Goal: Information Seeking & Learning: Learn about a topic

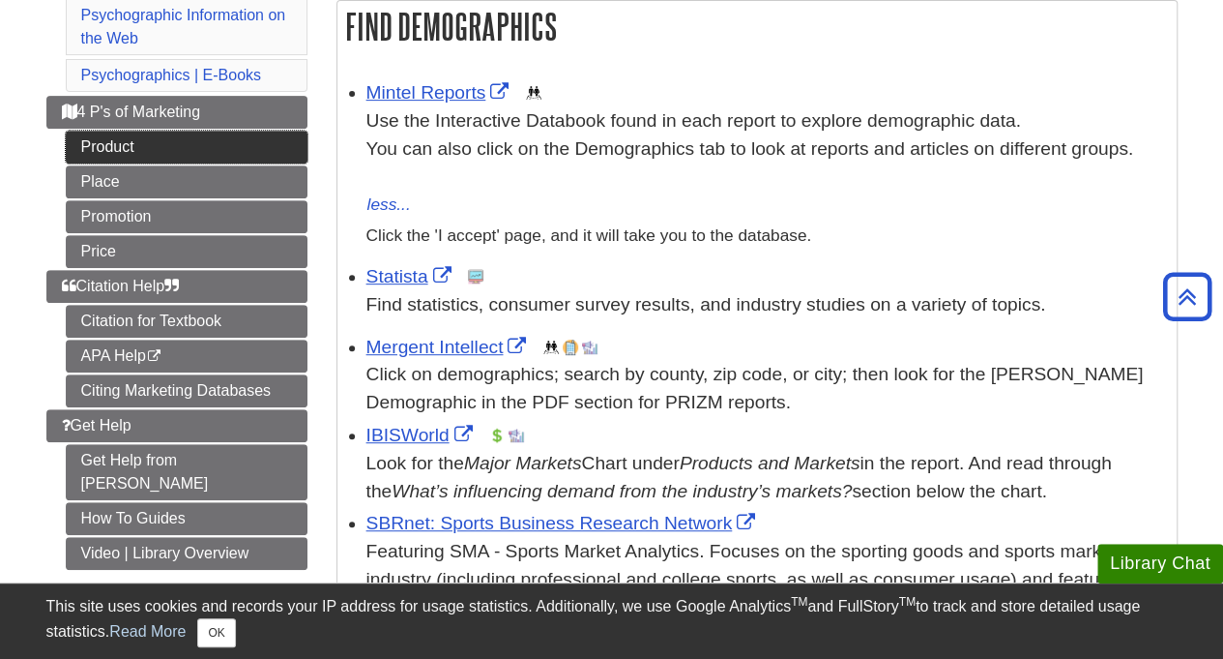
click at [208, 137] on link "Product" at bounding box center [187, 147] width 242 height 33
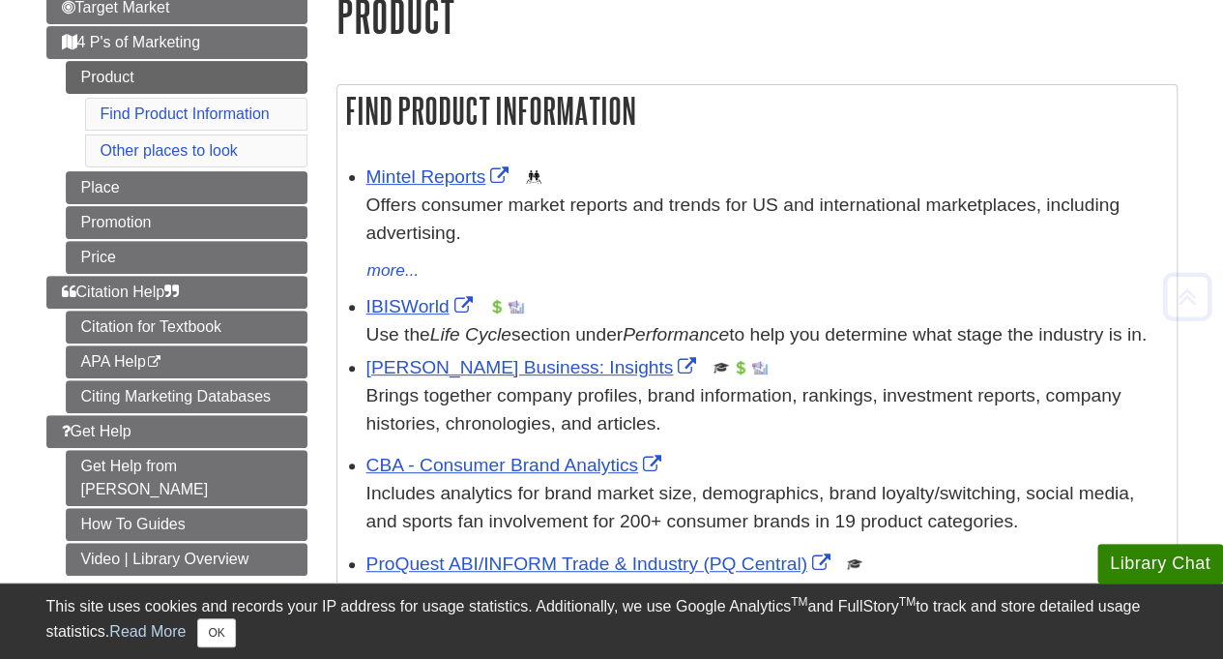
scroll to position [255, 0]
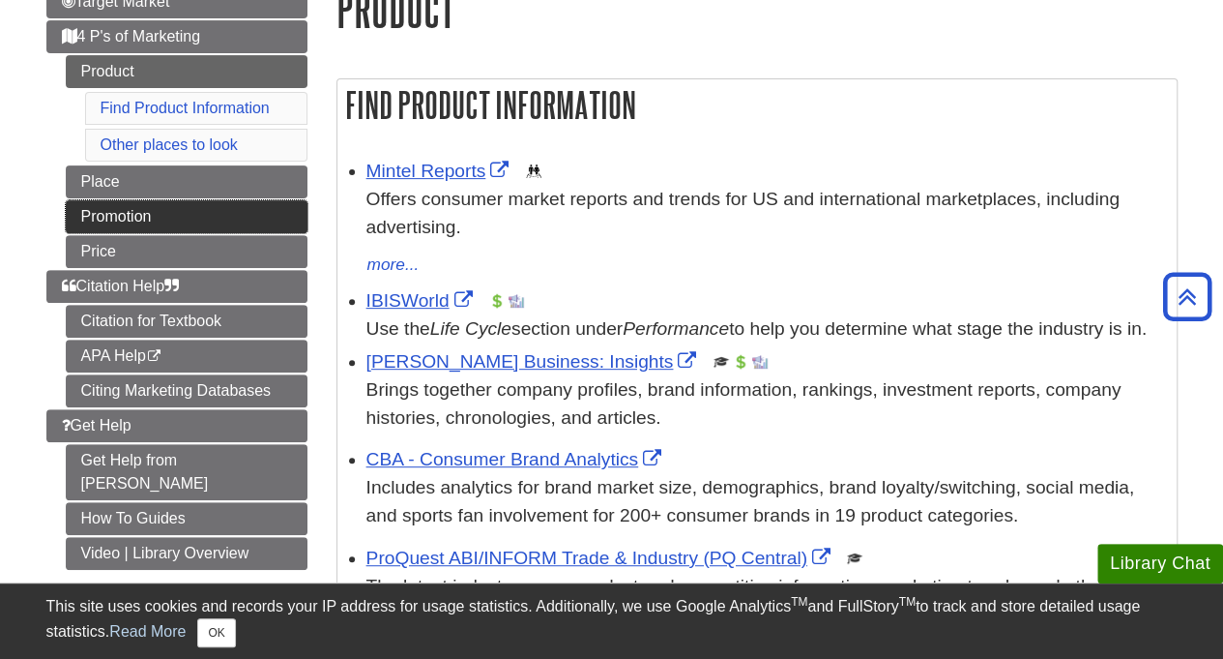
click at [246, 216] on link "Promotion" at bounding box center [187, 216] width 242 height 33
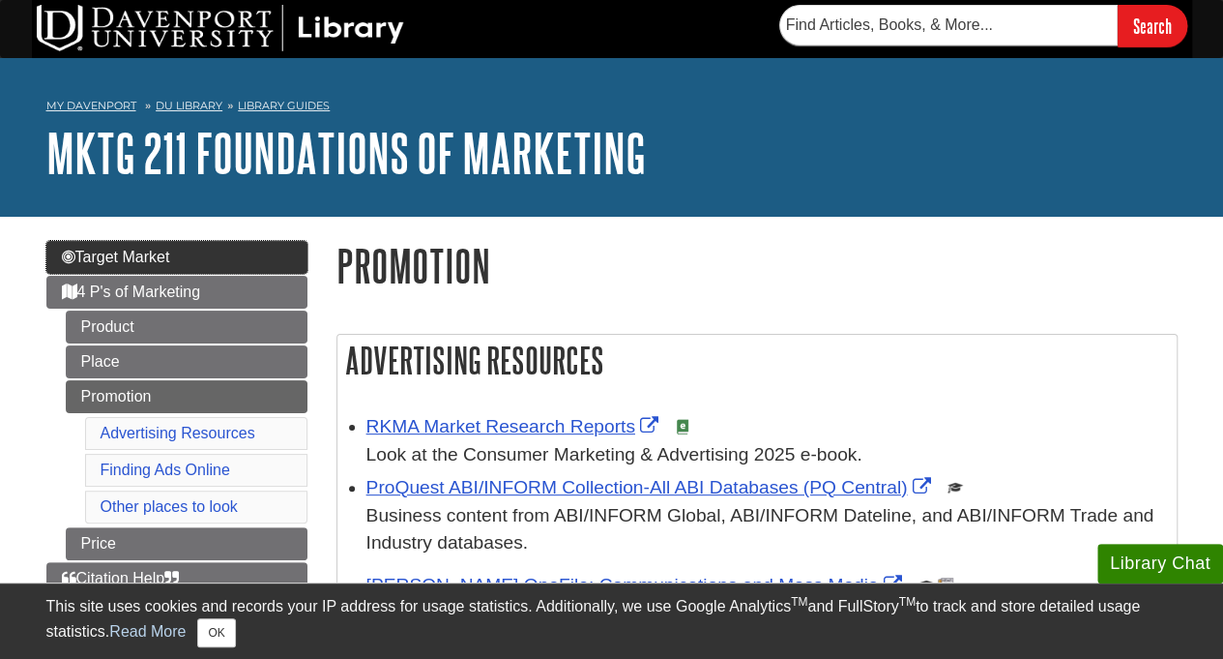
click at [196, 249] on link "Target Market" at bounding box center [176, 257] width 261 height 33
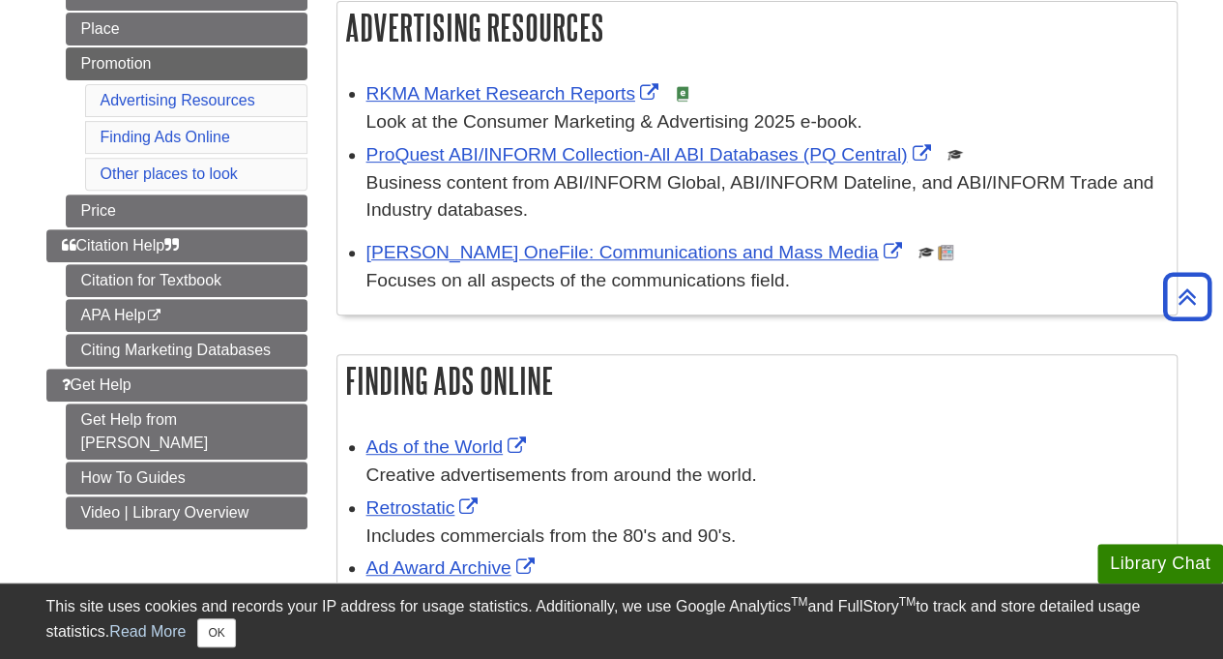
scroll to position [322, 0]
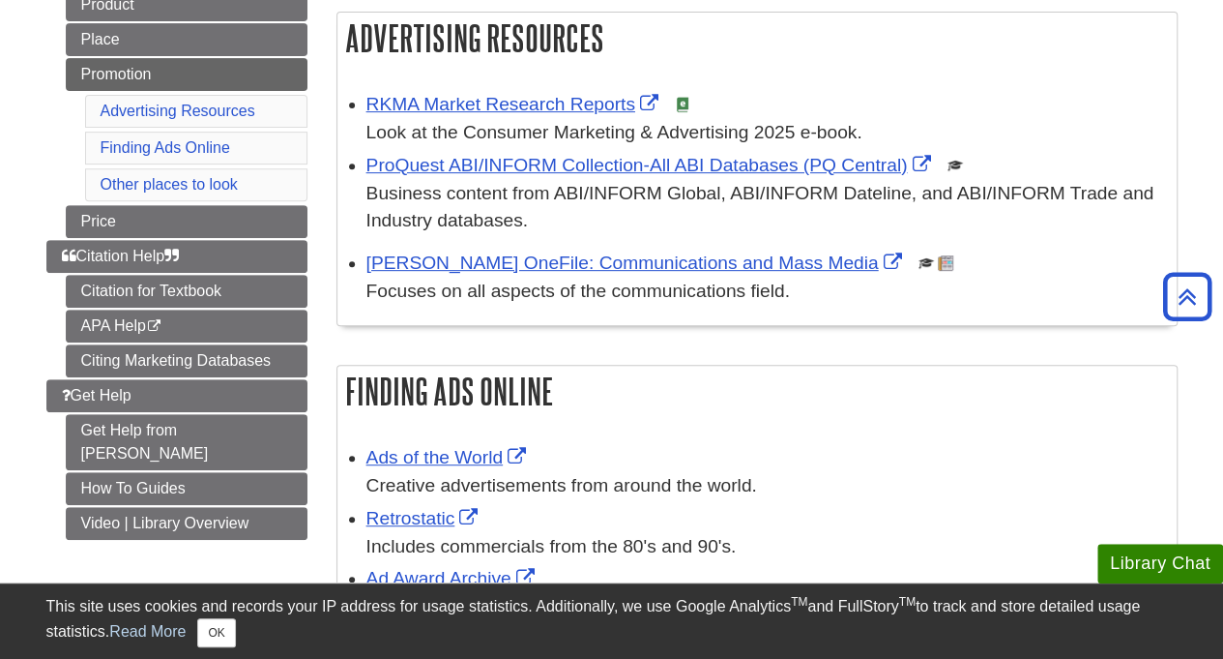
click at [861, 85] on div "RKMA Market Research Reports This link opens in a new window Look at the Consum…" at bounding box center [756, 200] width 839 height 249
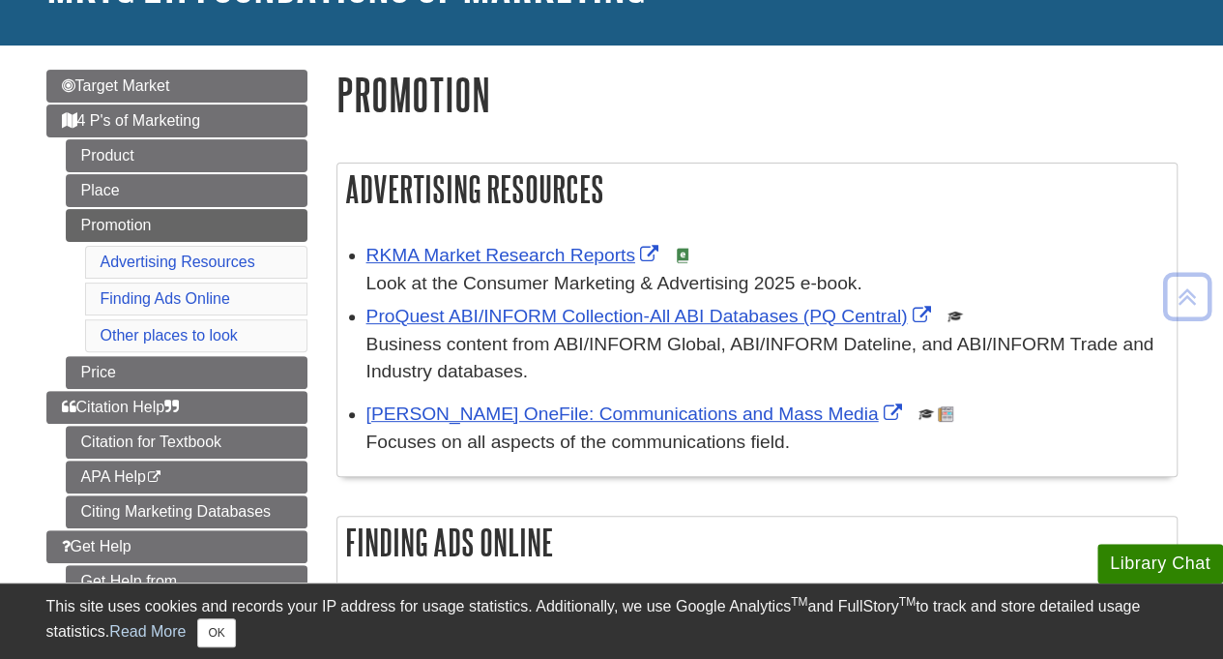
scroll to position [37, 0]
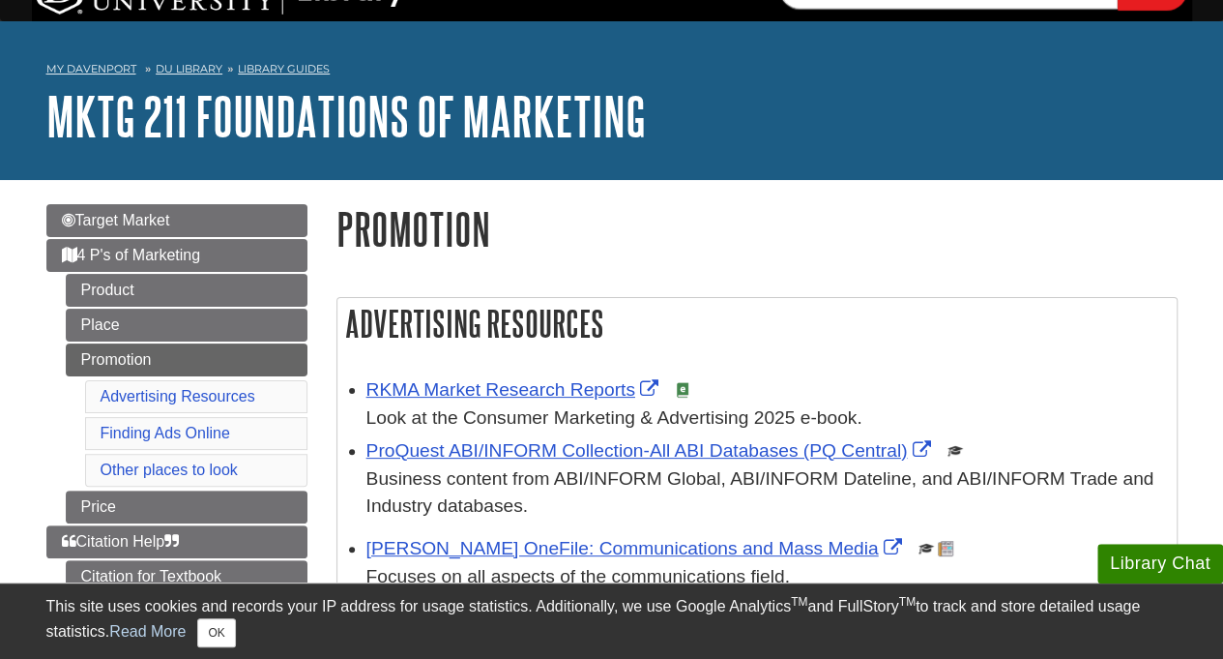
click at [945, 130] on h1 "MKTG 211 Foundations of Marketing" at bounding box center [611, 116] width 1131 height 58
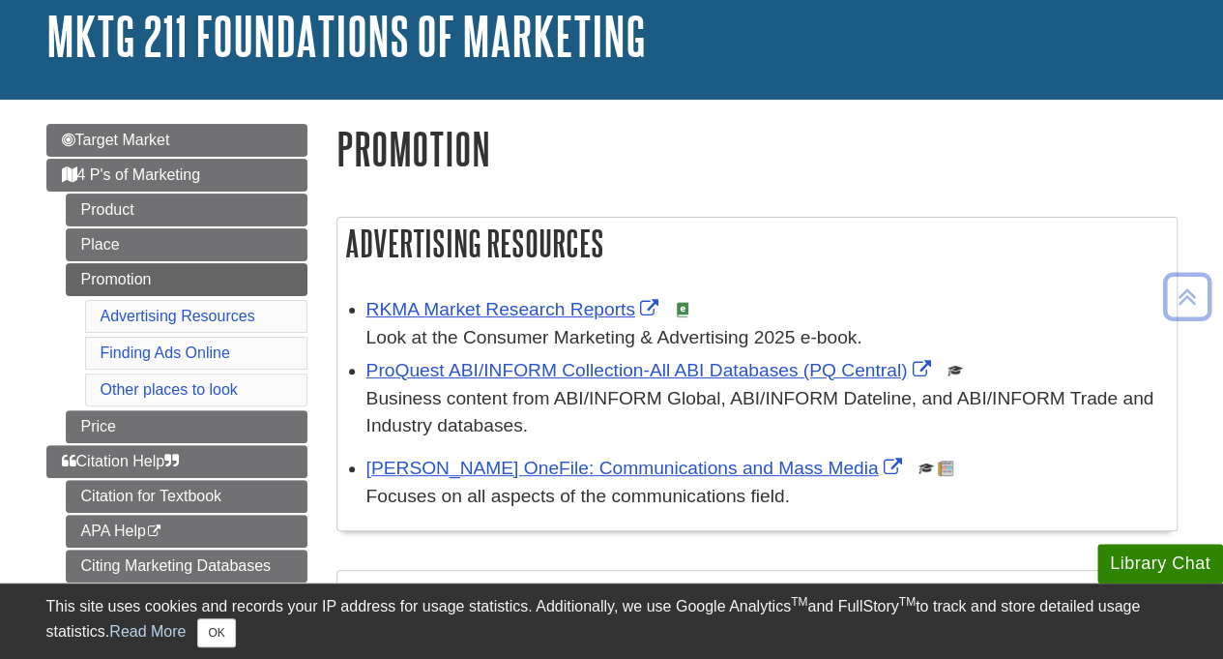
scroll to position [104, 0]
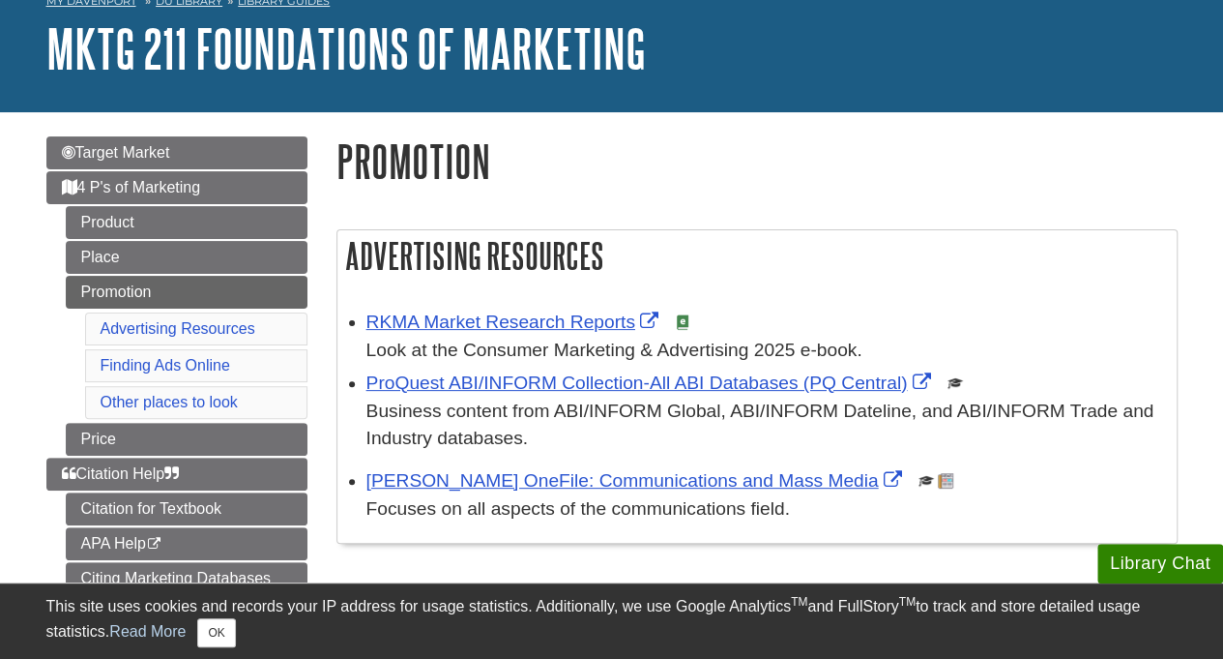
drag, startPoint x: 799, startPoint y: 73, endPoint x: 926, endPoint y: 89, distance: 128.6
click at [799, 74] on h1 "MKTG 211 Foundations of Marketing" at bounding box center [611, 48] width 1131 height 58
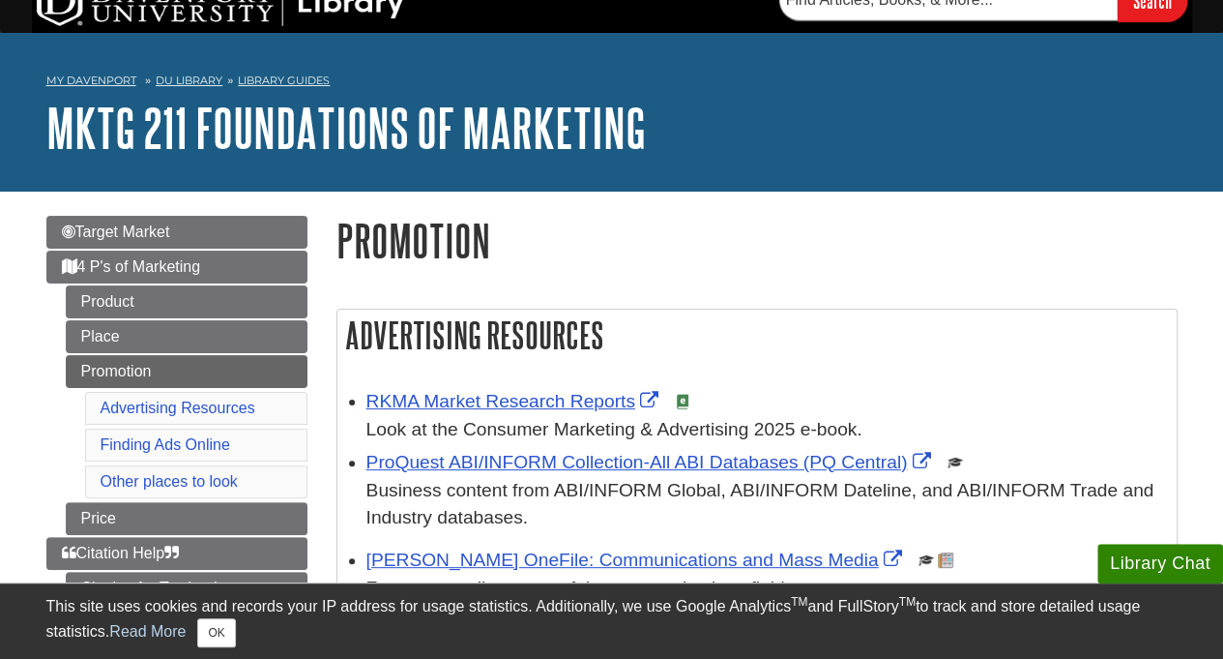
scroll to position [0, 0]
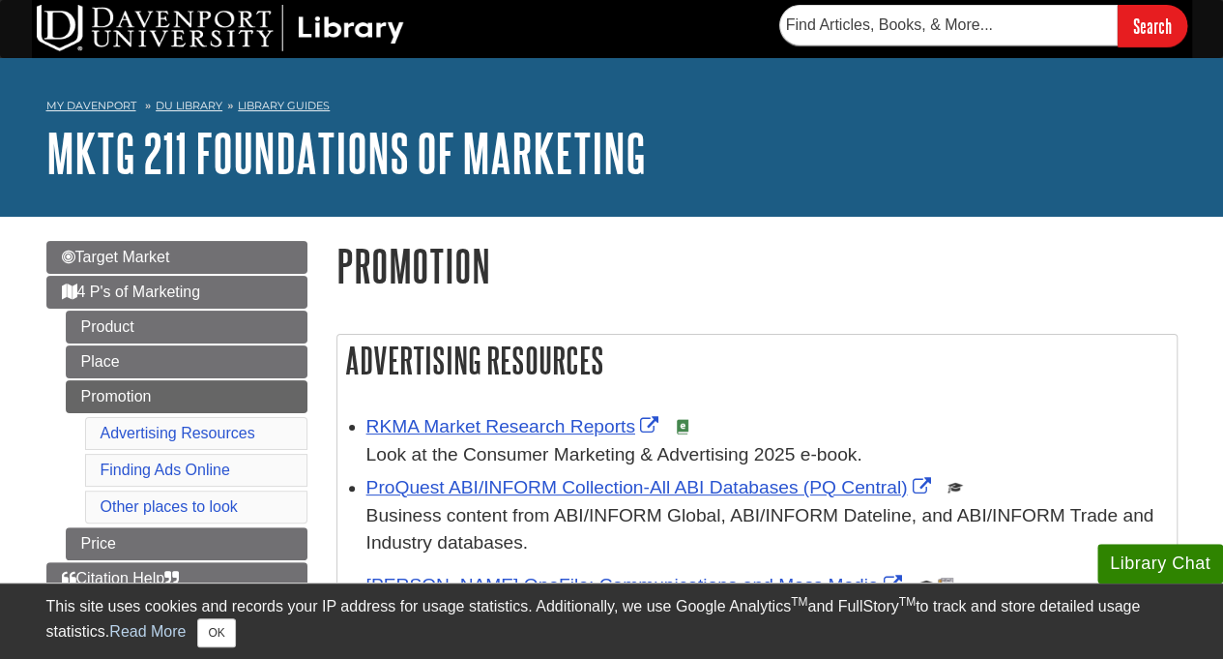
click at [857, 365] on h2 "Advertising Resources" at bounding box center [756, 360] width 839 height 51
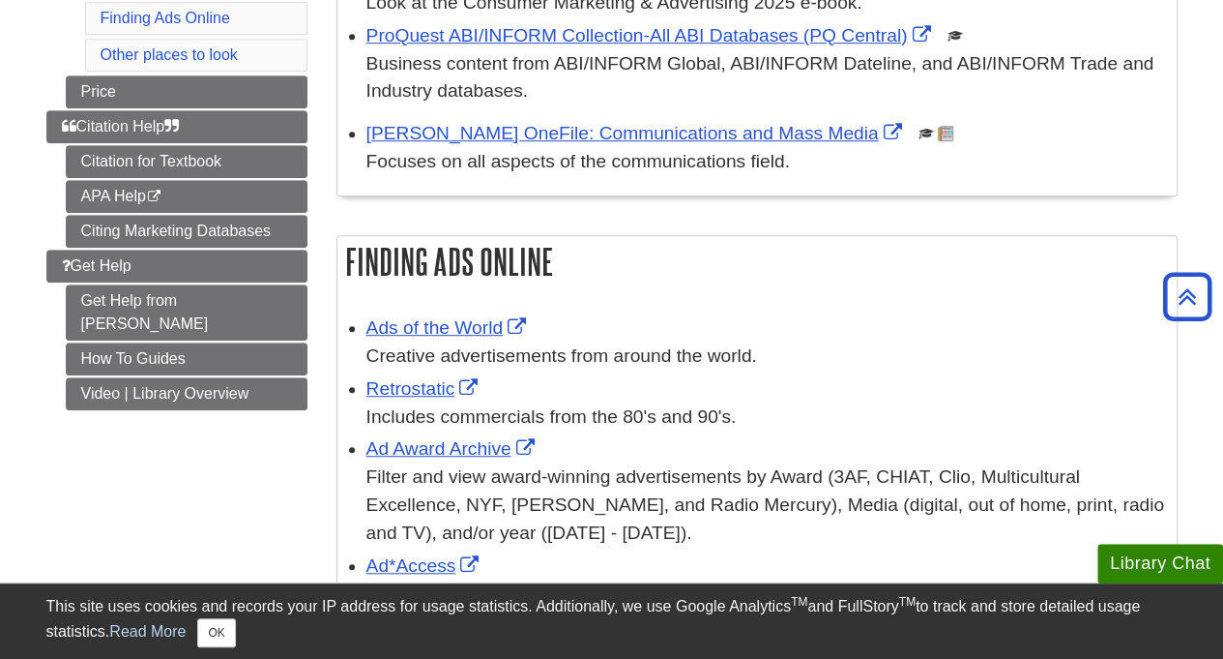
scroll to position [439, 0]
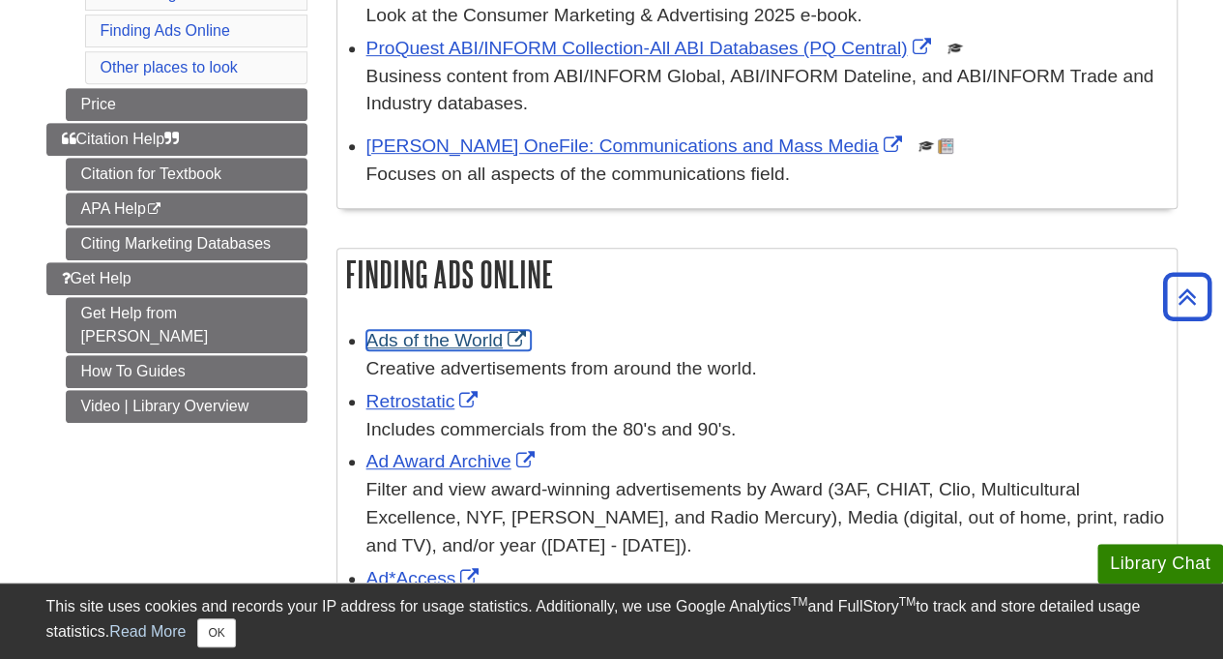
click at [466, 339] on link "Ads of the World" at bounding box center [448, 340] width 165 height 20
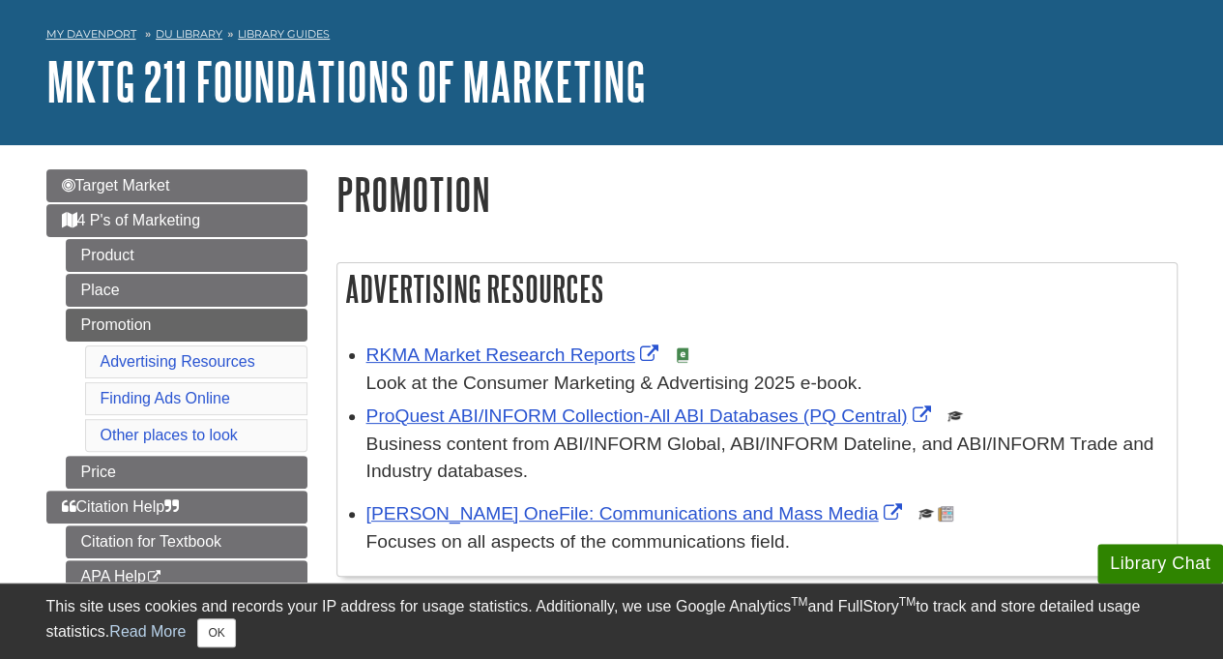
scroll to position [80, 0]
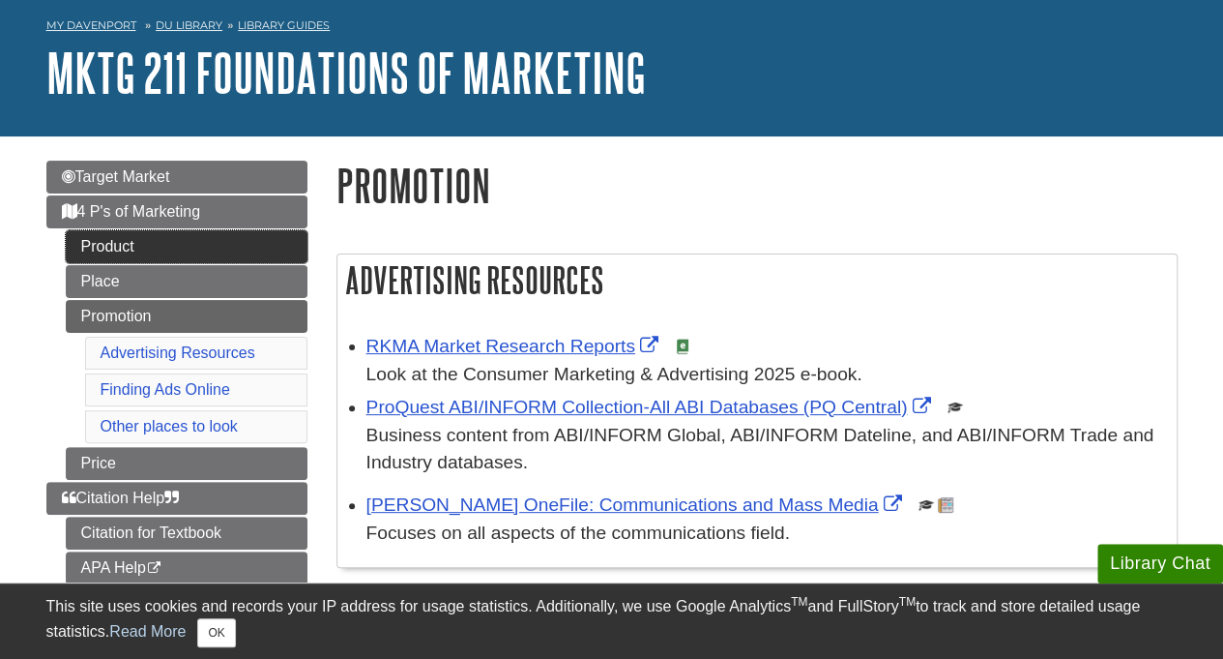
click at [151, 244] on link "Product" at bounding box center [187, 246] width 242 height 33
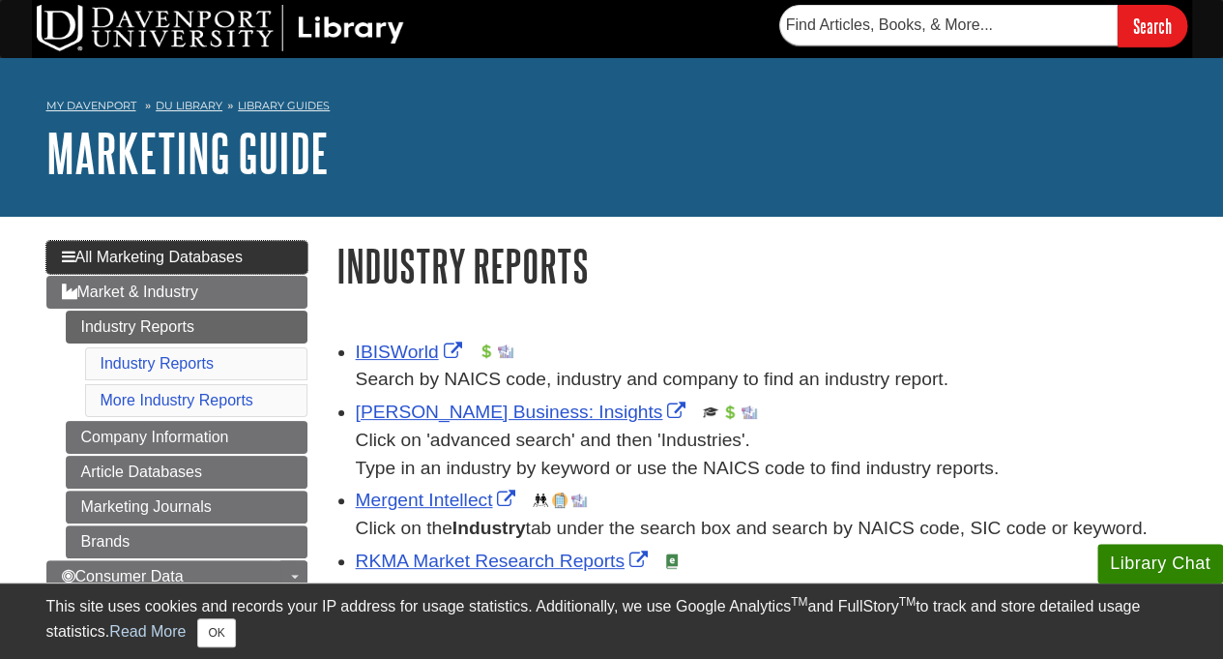
click at [231, 256] on span "All Marketing Databases" at bounding box center [152, 257] width 181 height 16
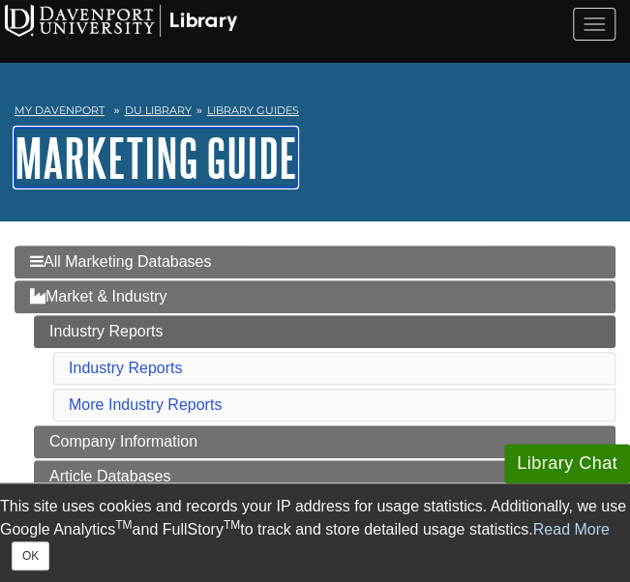
click at [122, 152] on link "Marketing Guide" at bounding box center [156, 158] width 282 height 60
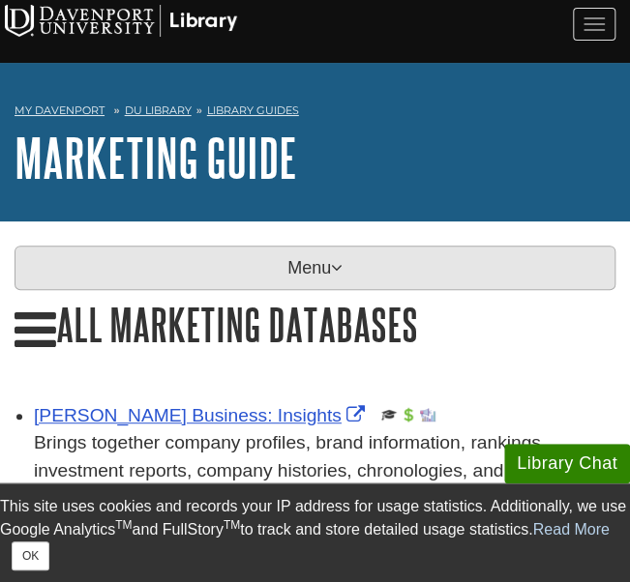
click at [338, 264] on icon at bounding box center [337, 267] width 12 height 17
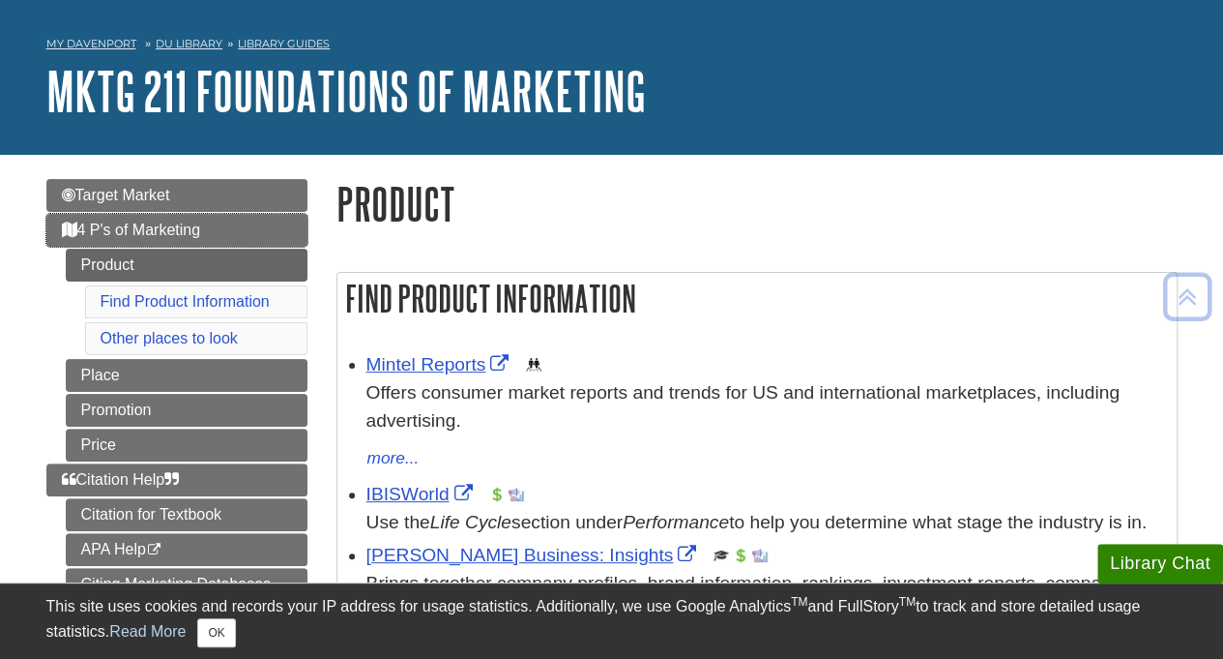
scroll to position [48, 0]
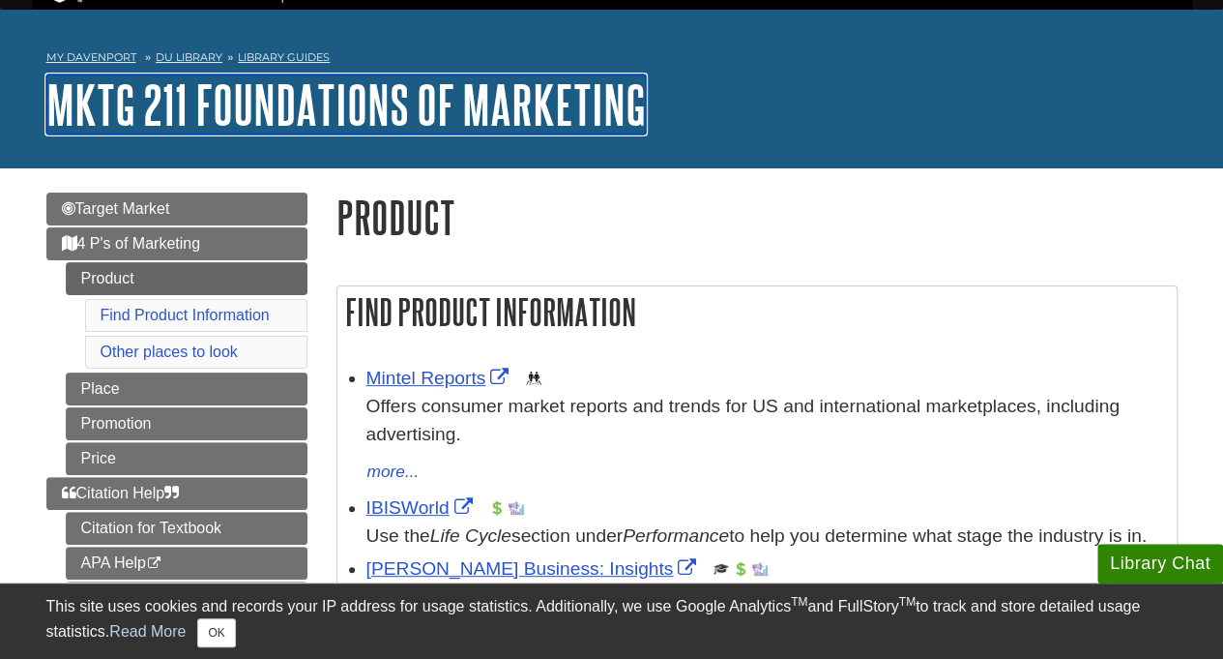
click at [296, 105] on link "MKTG 211 Foundations of Marketing" at bounding box center [346, 104] width 600 height 60
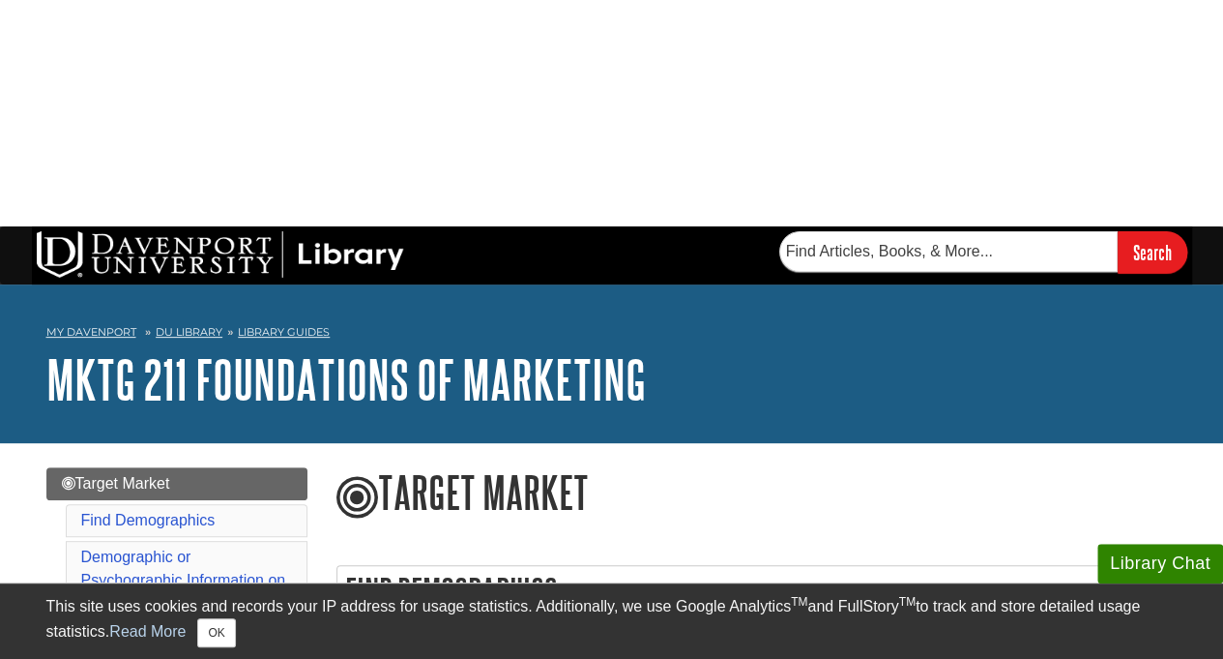
scroll to position [163, 0]
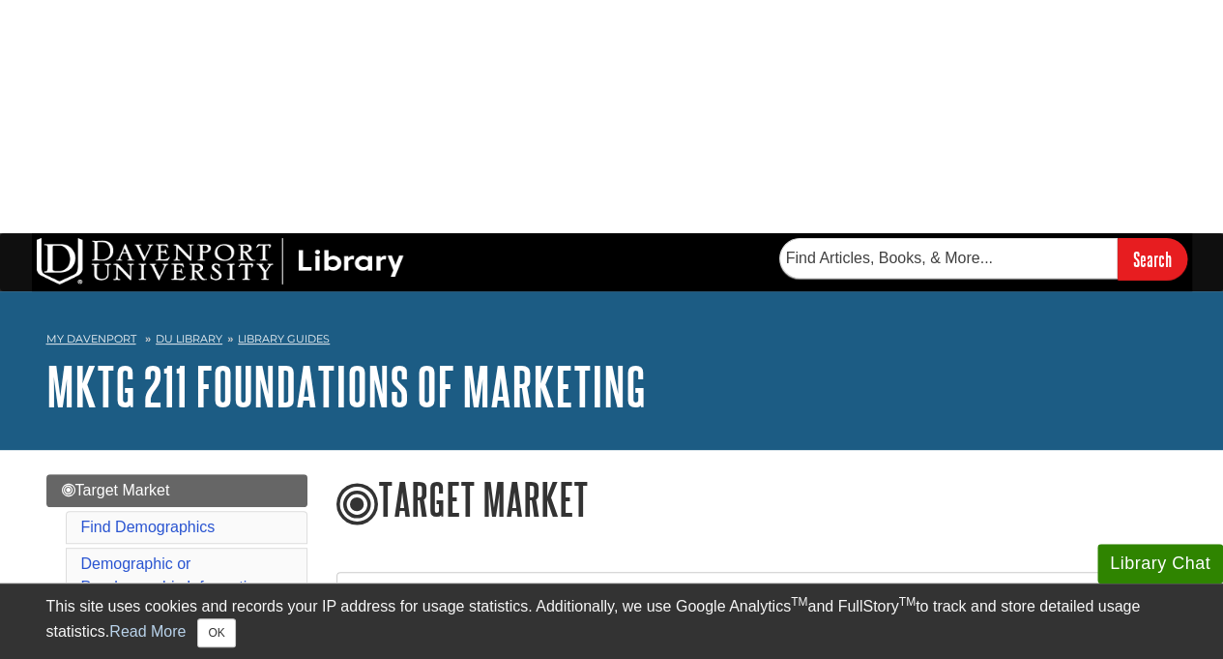
click at [0, 0] on icon "button" at bounding box center [0, 0] width 0 height 0
drag, startPoint x: 384, startPoint y: 103, endPoint x: 599, endPoint y: 102, distance: 214.7
click at [599, 474] on h1 "Target Market" at bounding box center [757, 501] width 841 height 54
copy h1 "Target Market"
